Goal: Transaction & Acquisition: Purchase product/service

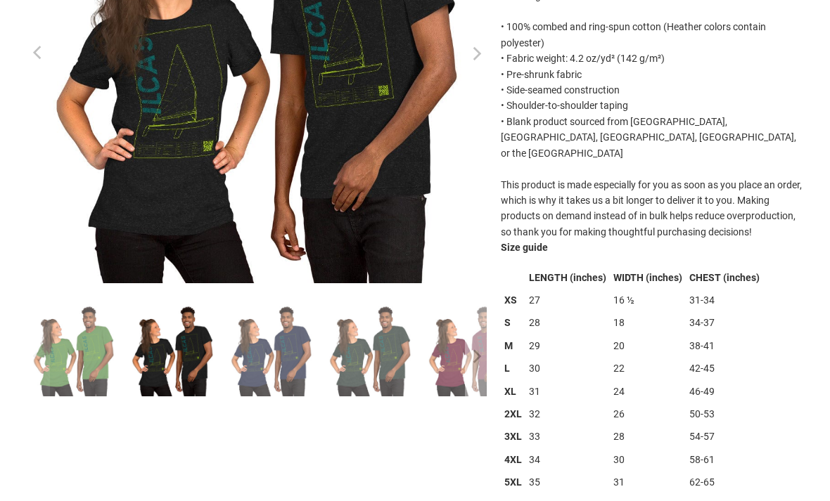
scroll to position [293, 0]
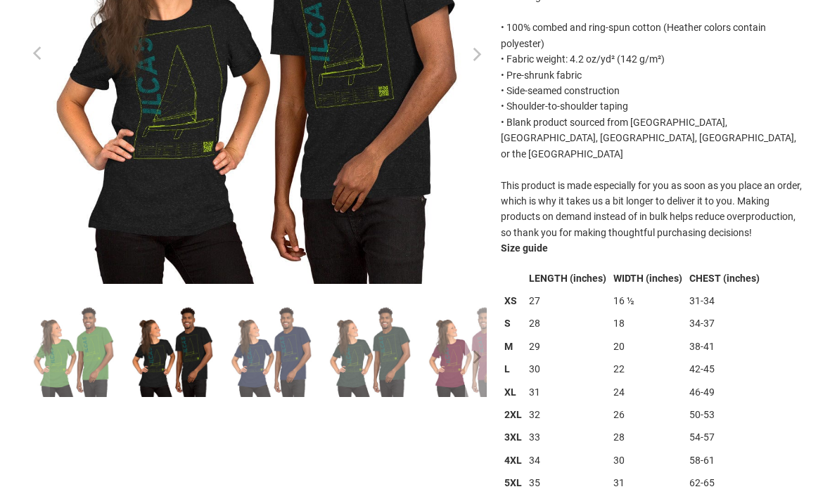
click at [522, 351] on img at bounding box center [568, 351] width 92 height 92
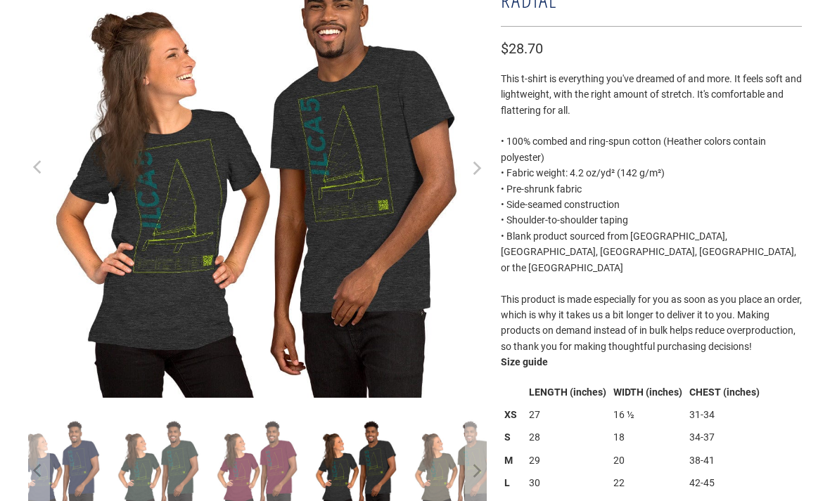
scroll to position [179, 0]
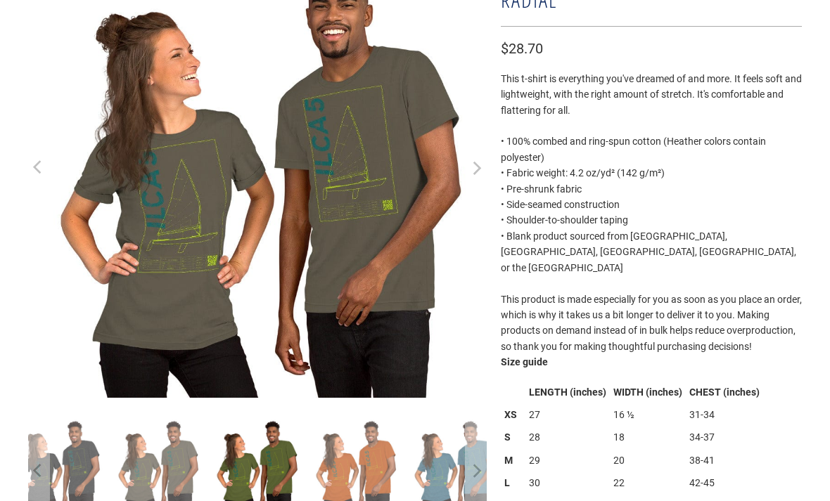
click at [283, 475] on img at bounding box center [258, 465] width 92 height 92
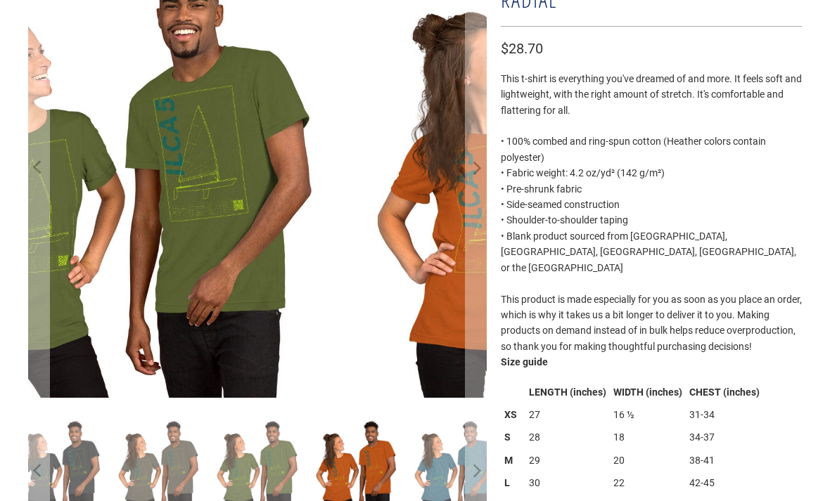
click at [351, 470] on img at bounding box center [356, 465] width 92 height 92
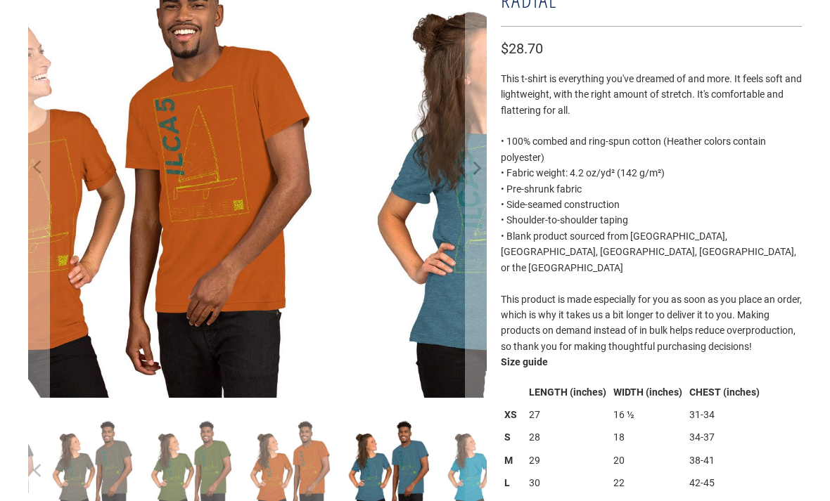
click at [442, 466] on img at bounding box center [488, 465] width 92 height 92
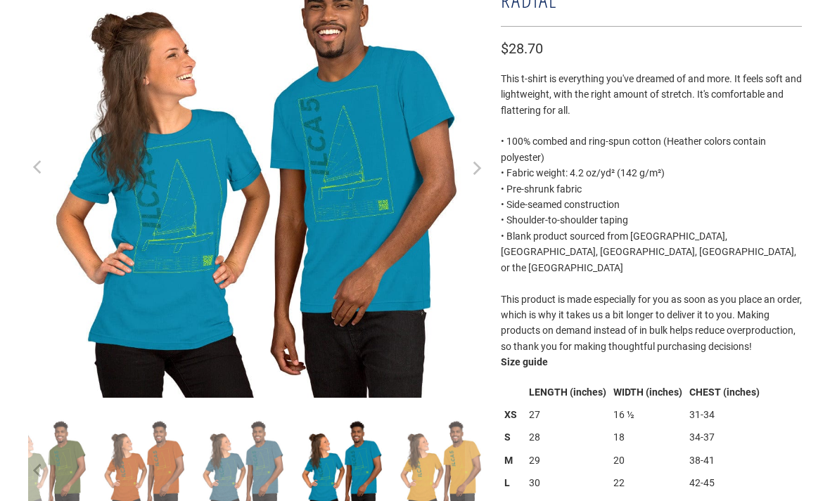
click at [434, 470] on img at bounding box center [441, 465] width 92 height 92
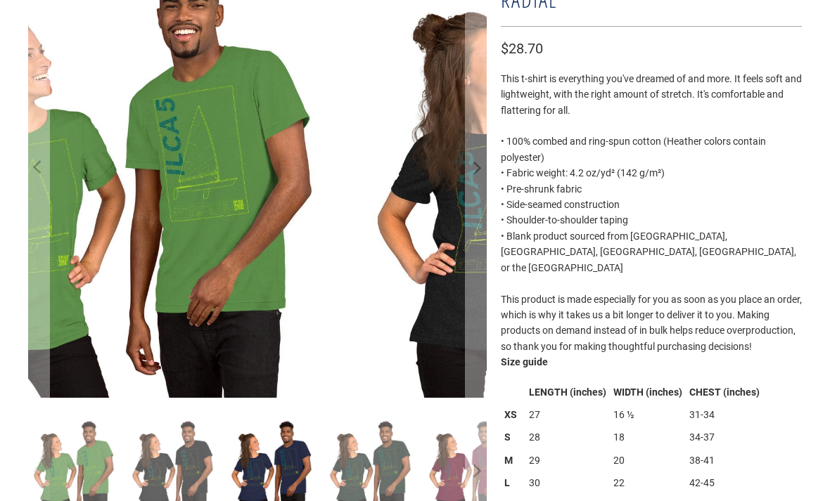
click at [294, 482] on img at bounding box center [272, 465] width 92 height 92
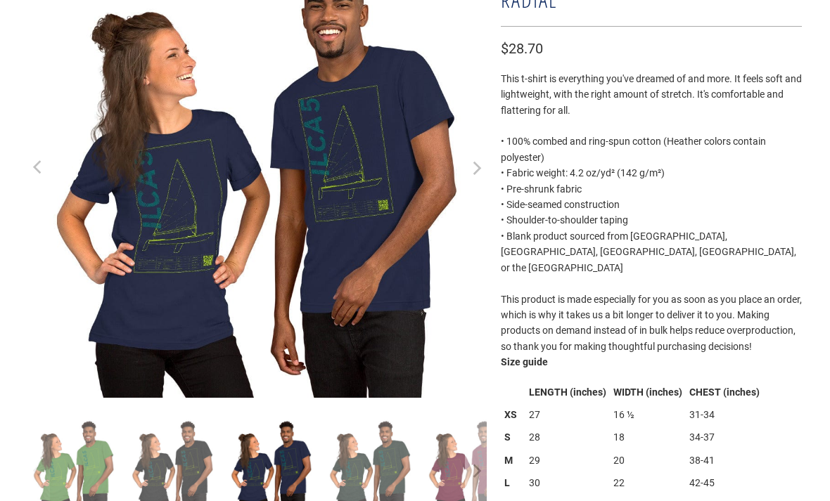
click at [207, 479] on img at bounding box center [173, 465] width 92 height 92
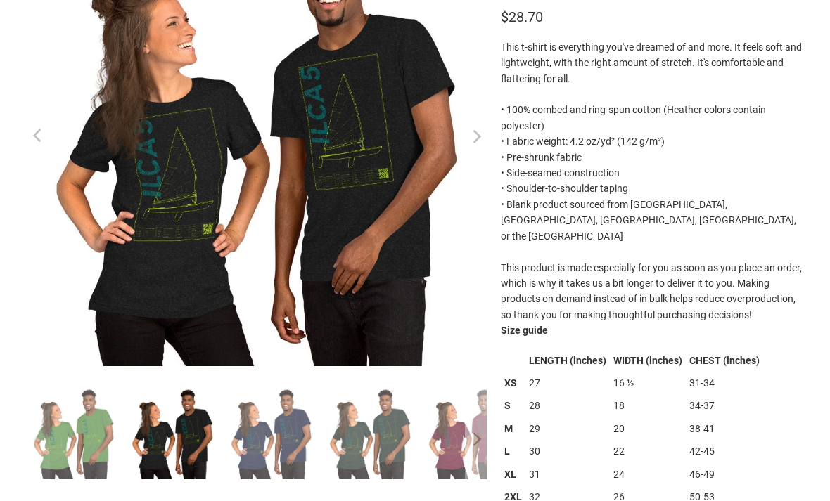
scroll to position [0, 0]
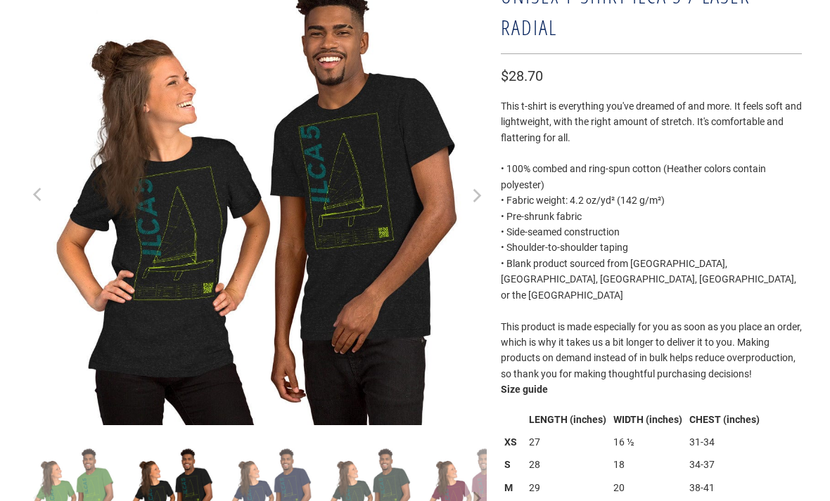
scroll to position [152, 0]
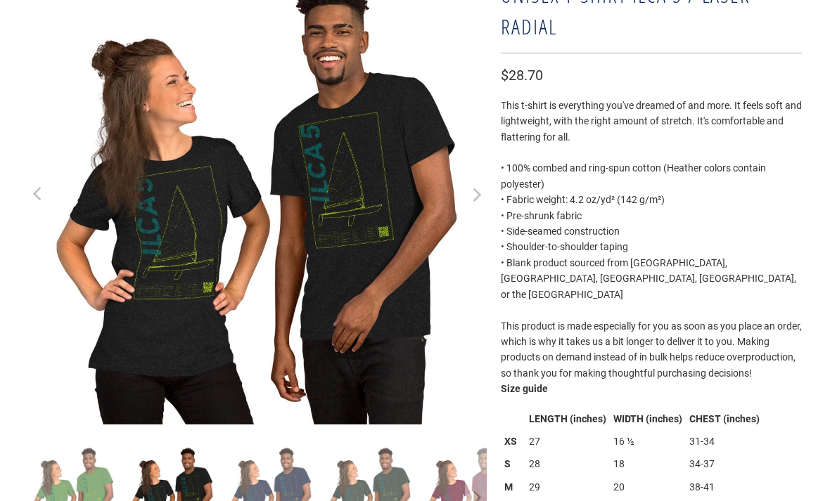
click at [470, 193] on icon "Next" at bounding box center [475, 196] width 13 height 276
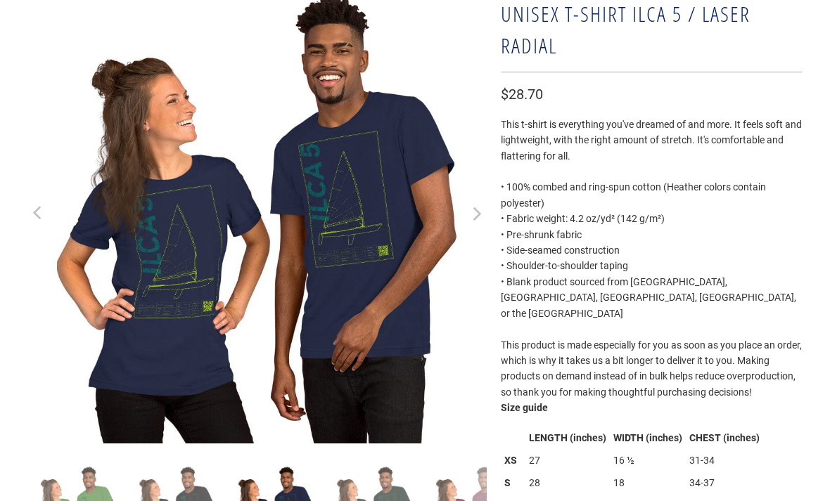
scroll to position [0, 0]
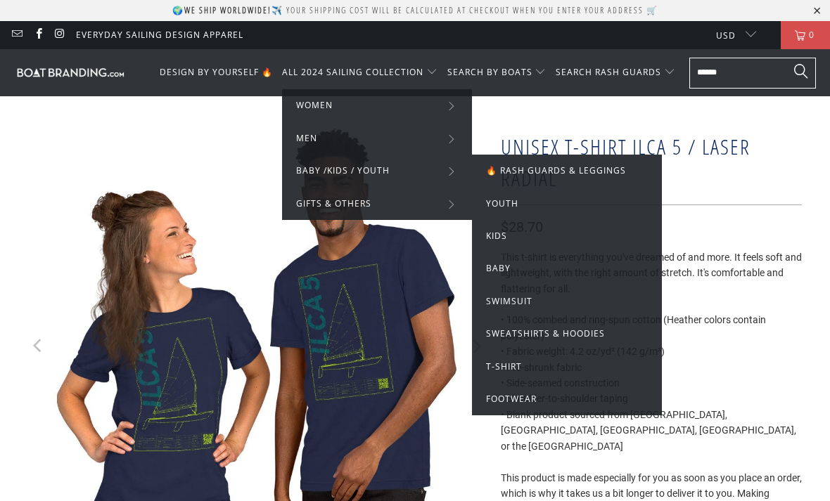
click at [525, 208] on link "Youth" at bounding box center [567, 203] width 162 height 15
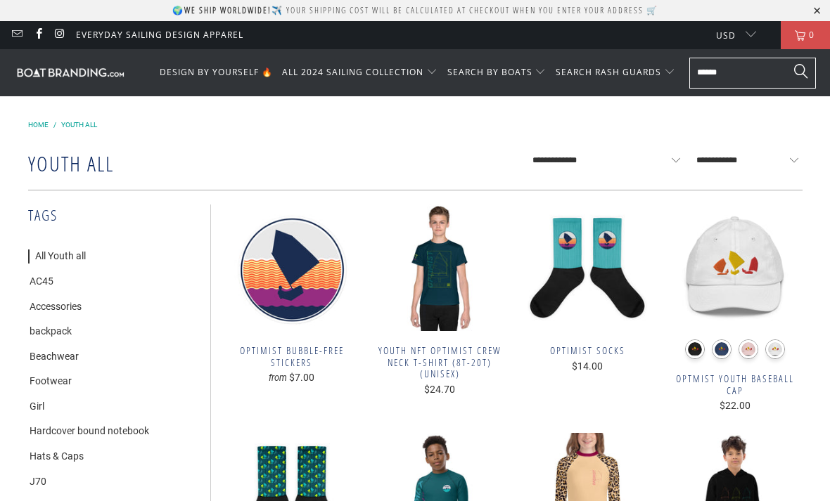
click at [599, 155] on select "**********" at bounding box center [603, 160] width 162 height 31
select select "**********"
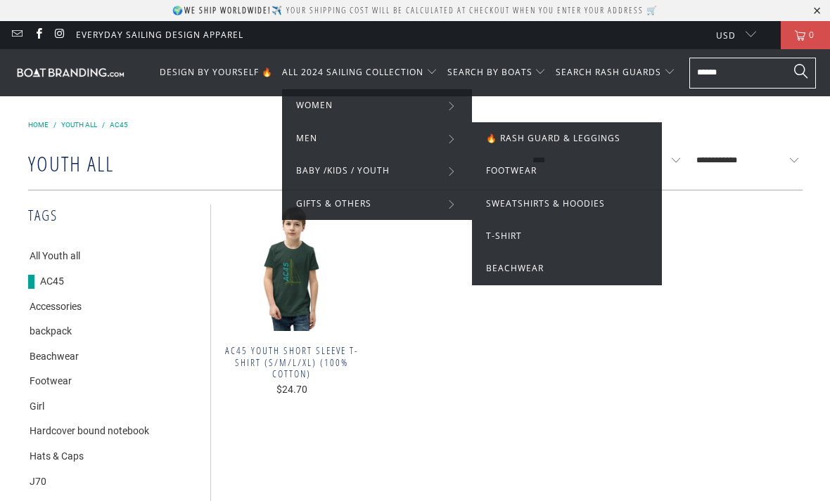
click at [531, 240] on link "T-shirt" at bounding box center [567, 236] width 162 height 15
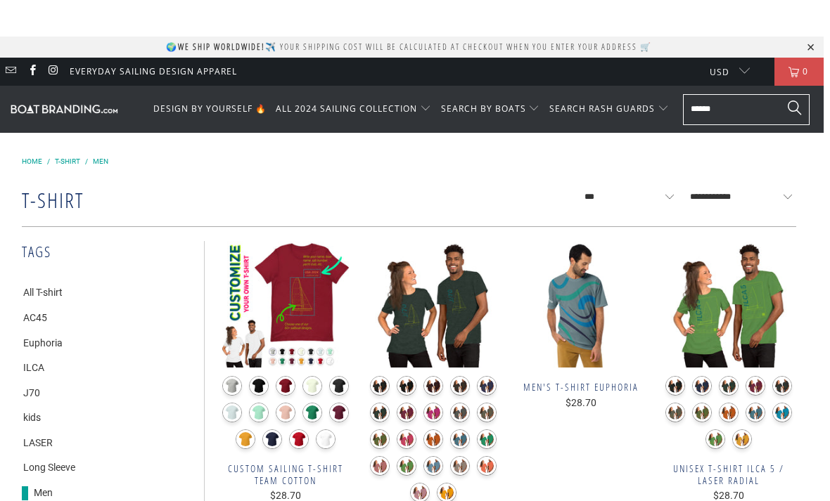
scroll to position [0, 6]
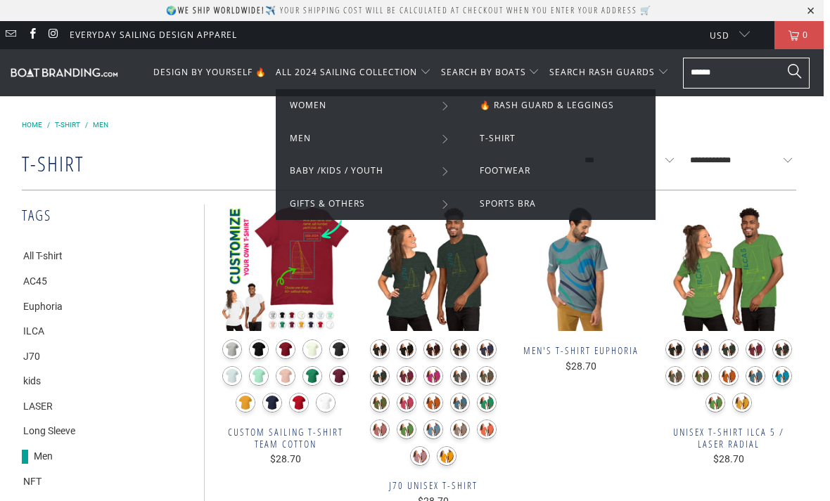
click at [549, 139] on link "T-shirt" at bounding box center [561, 138] width 162 height 15
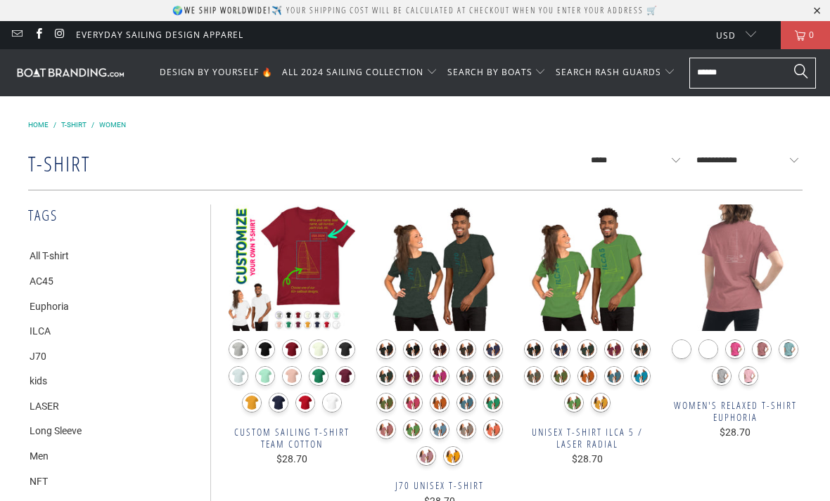
click at [74, 388] on li "kids" at bounding box center [112, 381] width 168 height 25
click at [58, 401] on link "LASER" at bounding box center [43, 407] width 31 height 14
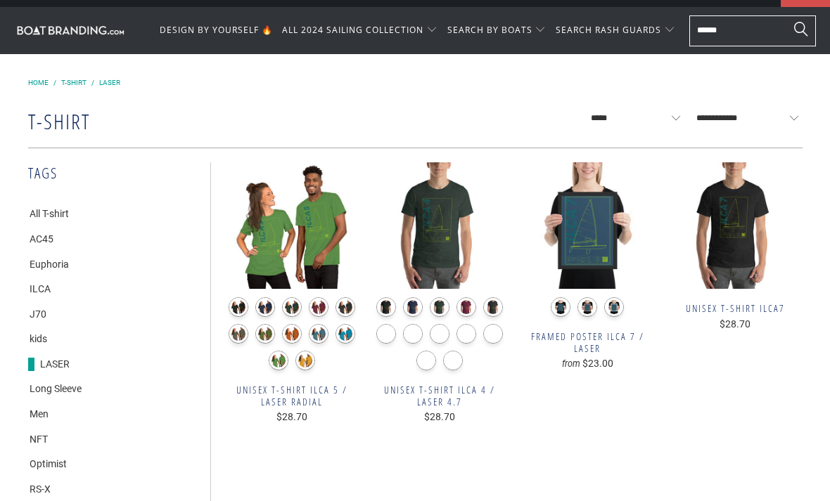
scroll to position [99, 0]
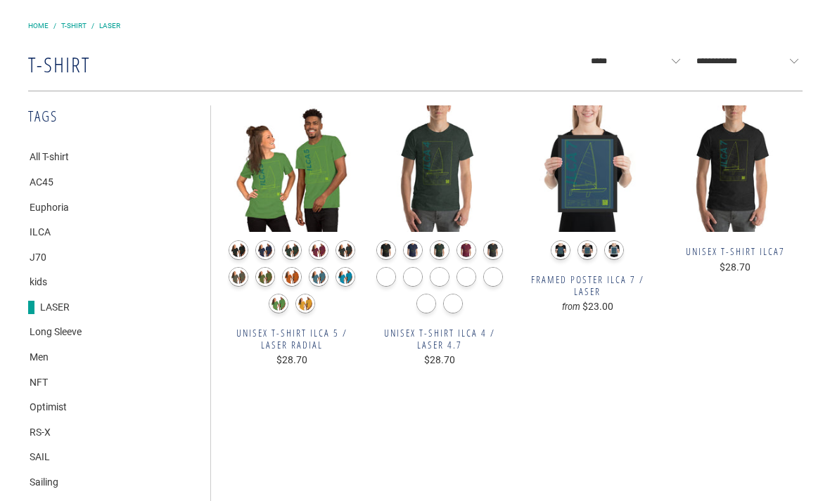
click at [76, 400] on li "Optimist" at bounding box center [112, 407] width 168 height 25
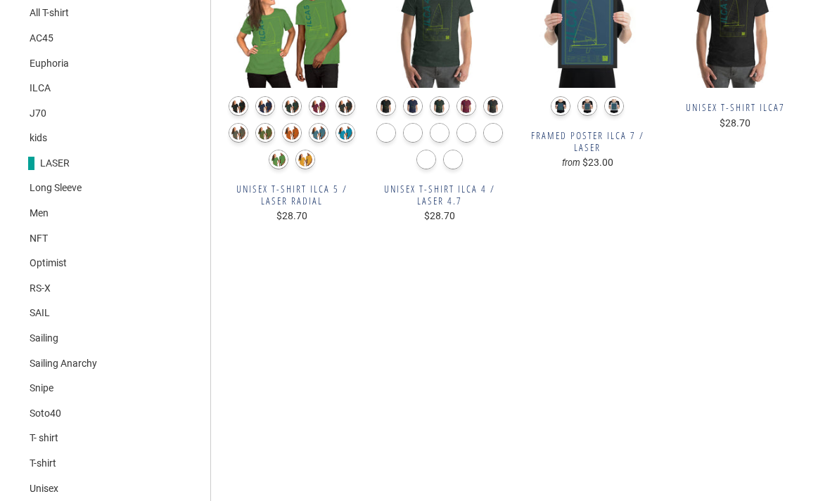
scroll to position [243, 0]
click at [72, 255] on li "Optimist" at bounding box center [112, 263] width 168 height 25
click at [55, 257] on link "Optimist" at bounding box center [47, 264] width 39 height 14
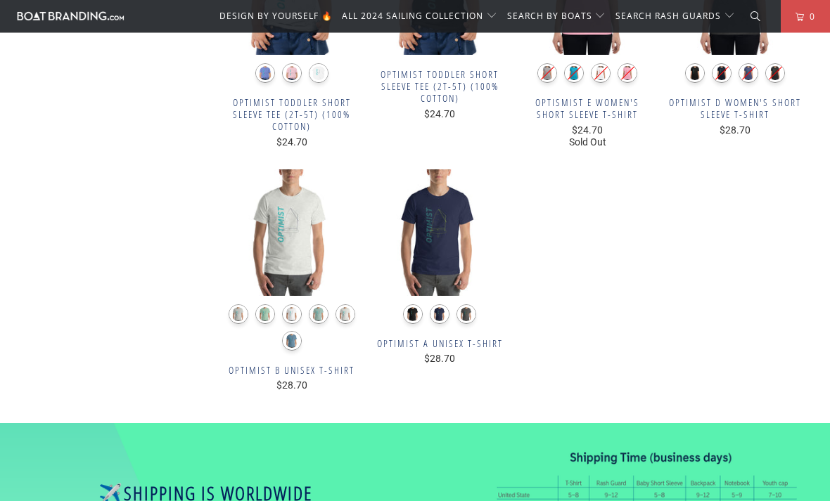
scroll to position [1023, 0]
click at [451, 296] on img at bounding box center [440, 296] width 134 height 0
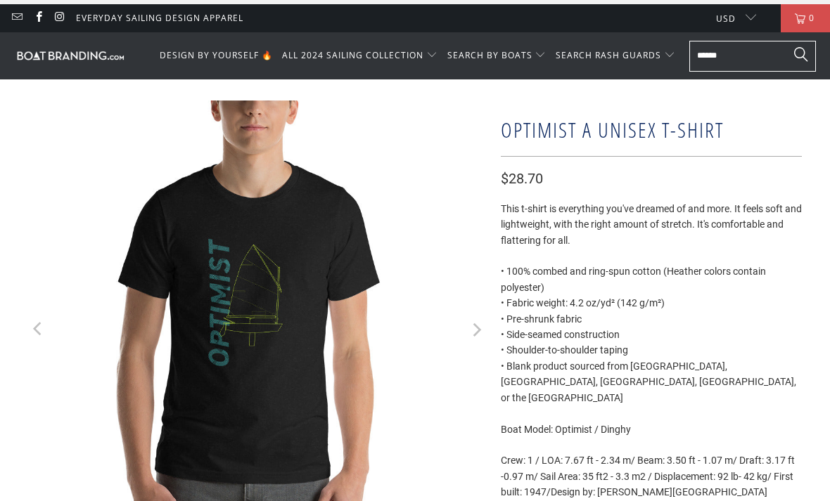
scroll to position [13, 0]
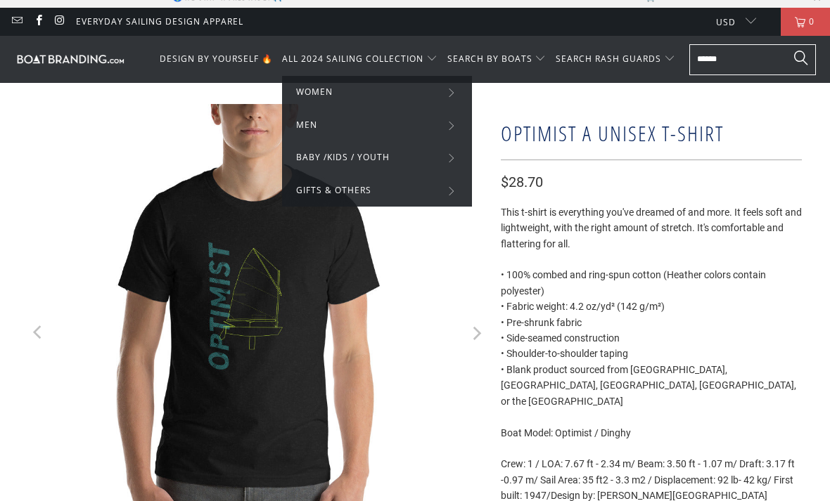
click at [373, 118] on summary "MEN" at bounding box center [377, 124] width 162 height 15
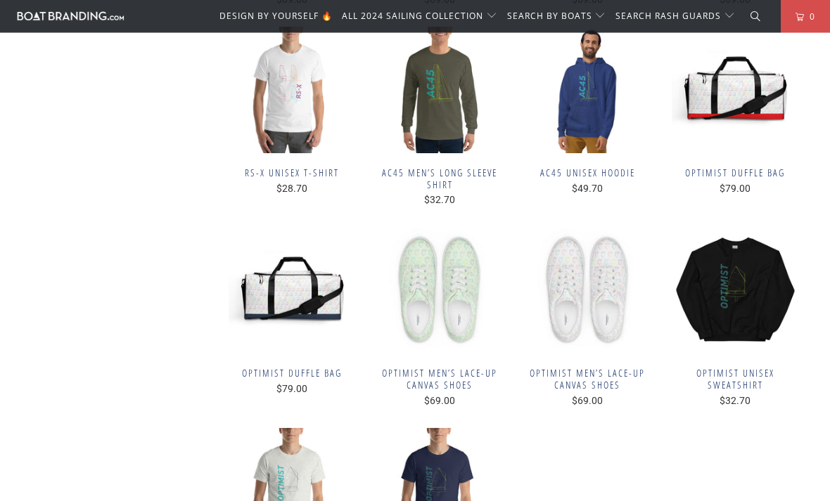
scroll to position [4131, 0]
